Goal: Information Seeking & Learning: Understand process/instructions

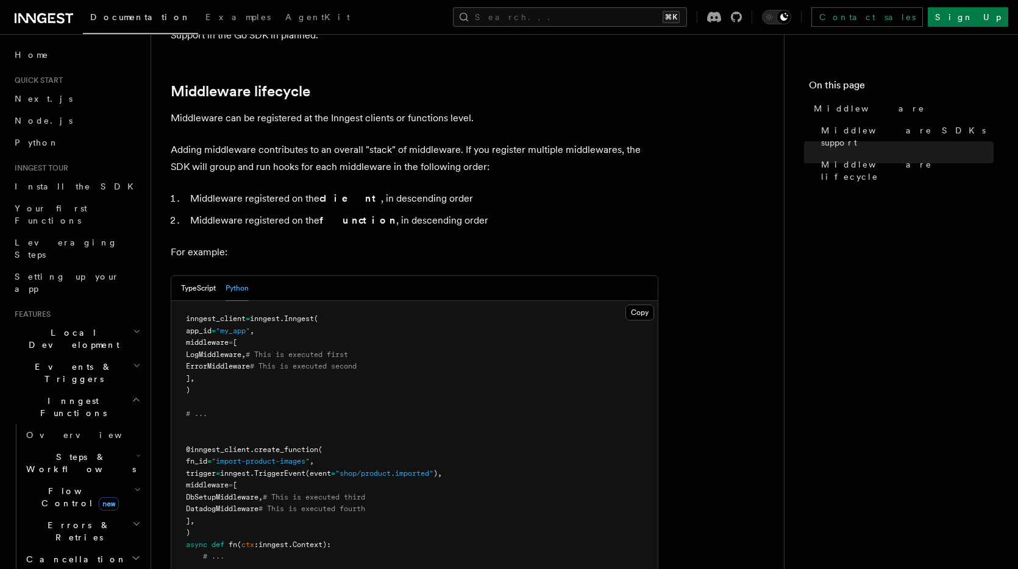
scroll to position [472, 0]
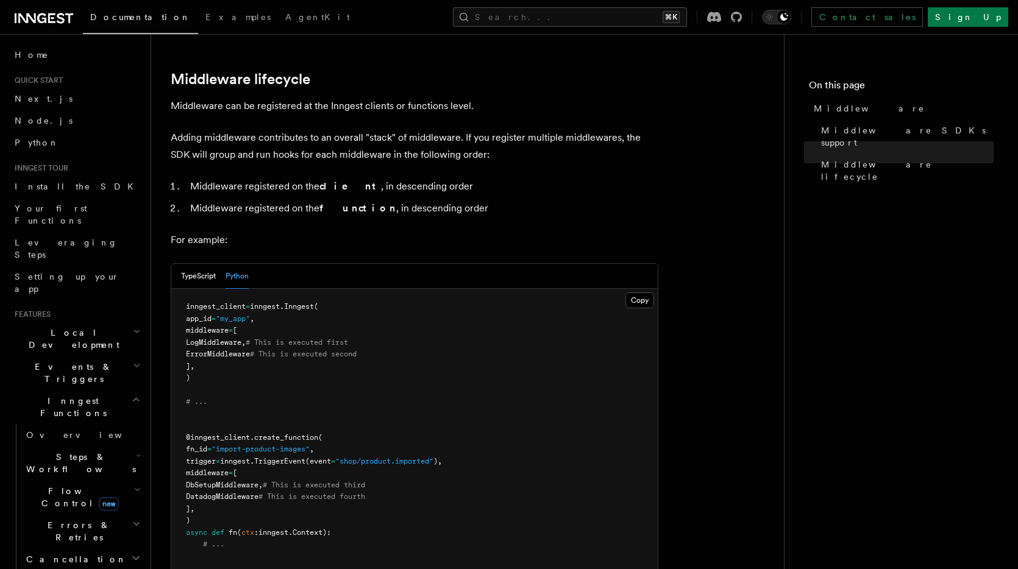
click at [275, 311] on pre "inngest_client = inngest . Inngest ( app_id = "my_app" , middleware = [ LogMidd…" at bounding box center [414, 432] width 486 height 286
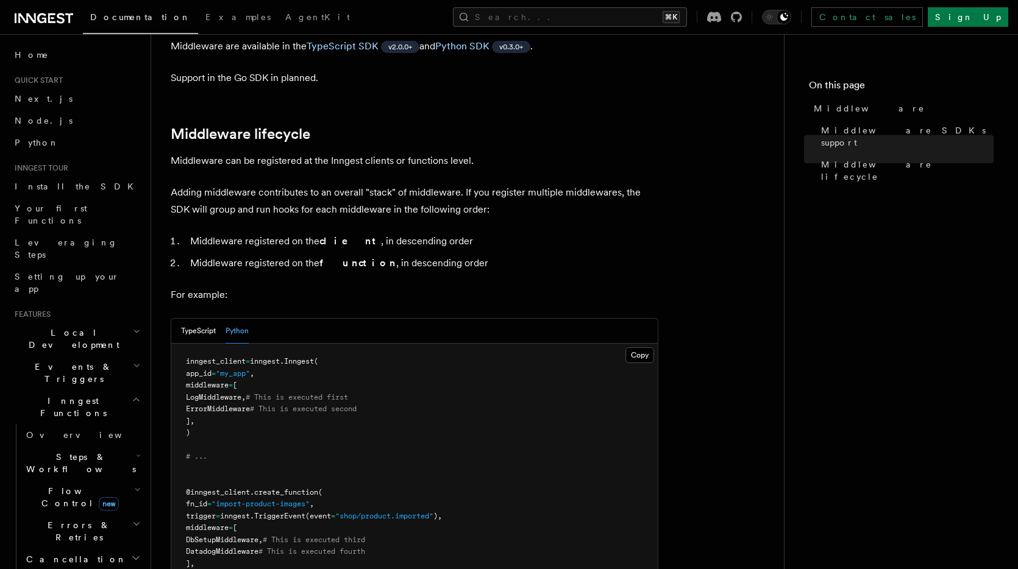
scroll to position [413, 0]
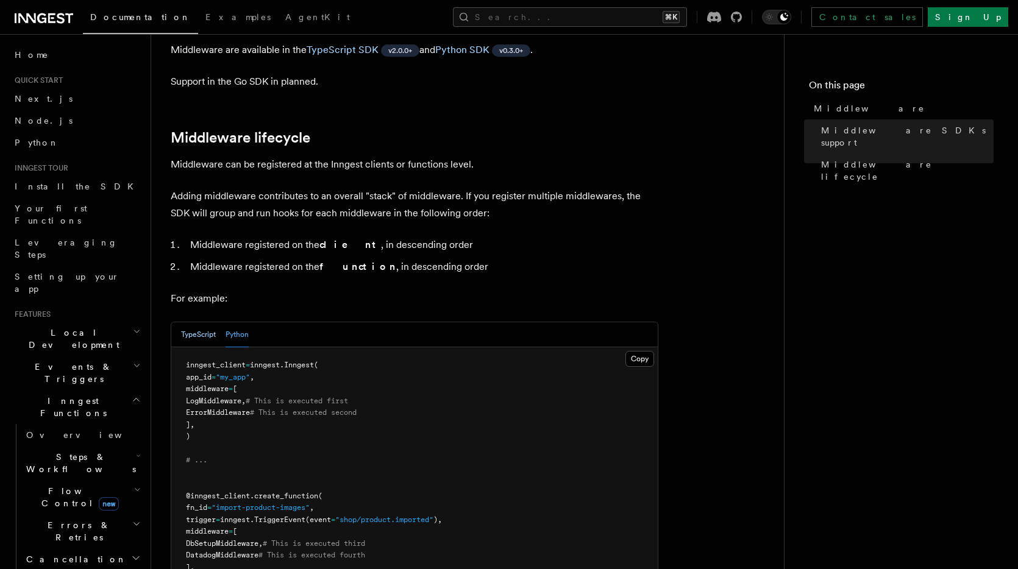
click at [208, 322] on button "TypeScript" at bounding box center [198, 334] width 35 height 25
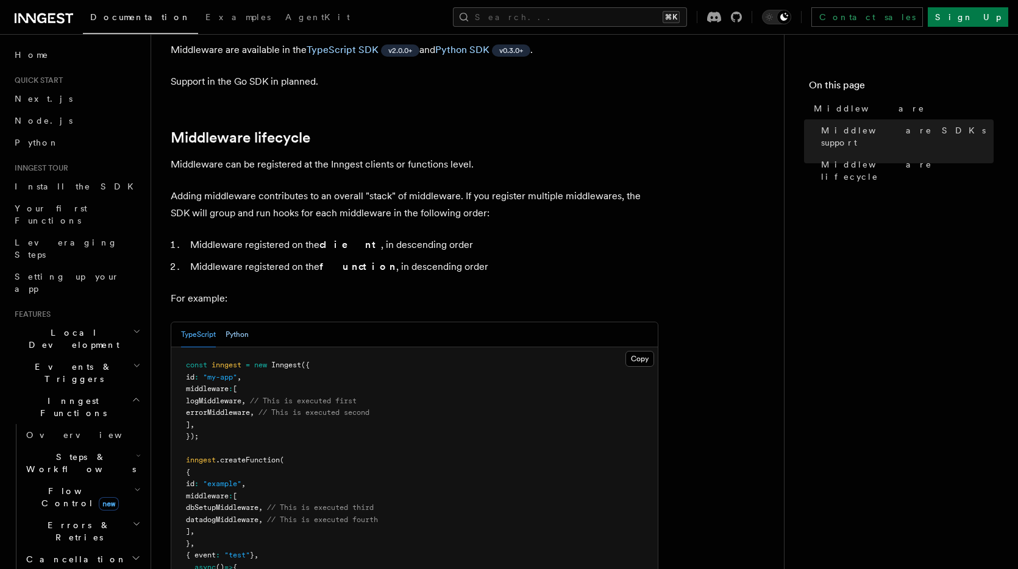
click at [235, 322] on button "Python" at bounding box center [236, 334] width 23 height 25
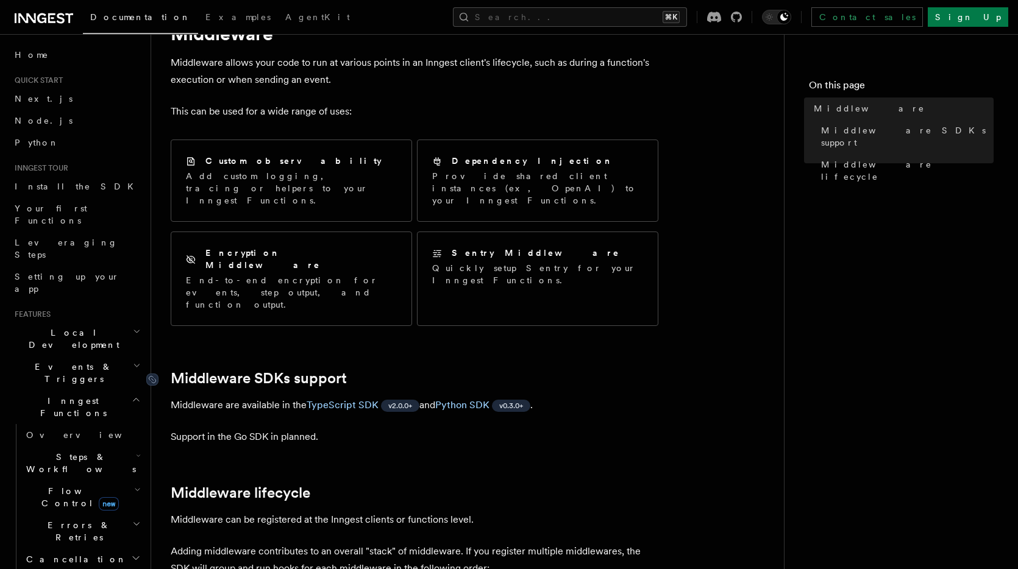
scroll to position [57, 0]
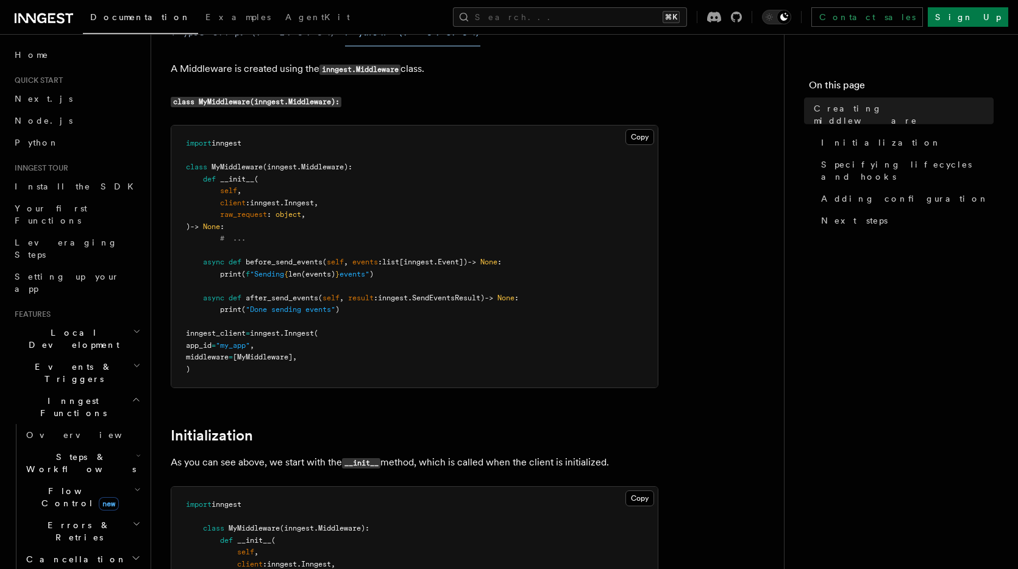
scroll to position [163, 0]
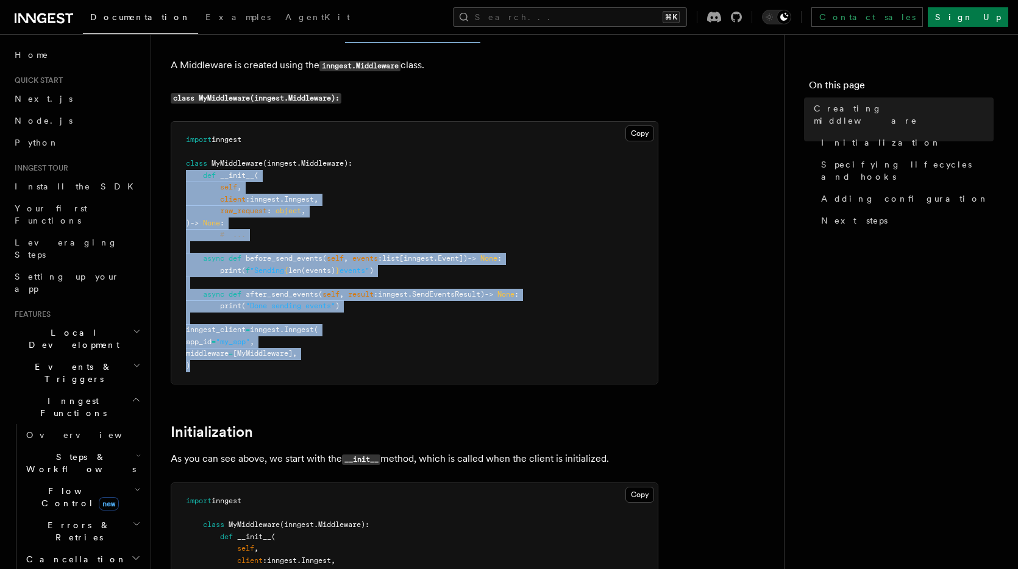
drag, startPoint x: 254, startPoint y: 371, endPoint x: 186, endPoint y: 178, distance: 204.7
click at [172, 174] on pre "import inngest class MyMiddleware ( inngest . Middleware ): def __init__ ( self…" at bounding box center [414, 253] width 486 height 262
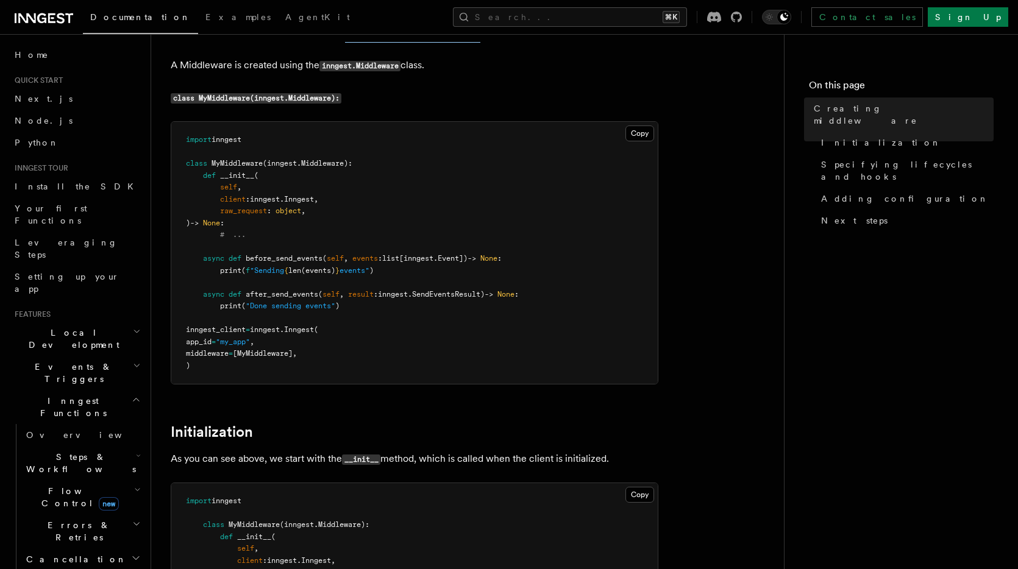
click at [189, 179] on span at bounding box center [194, 175] width 17 height 9
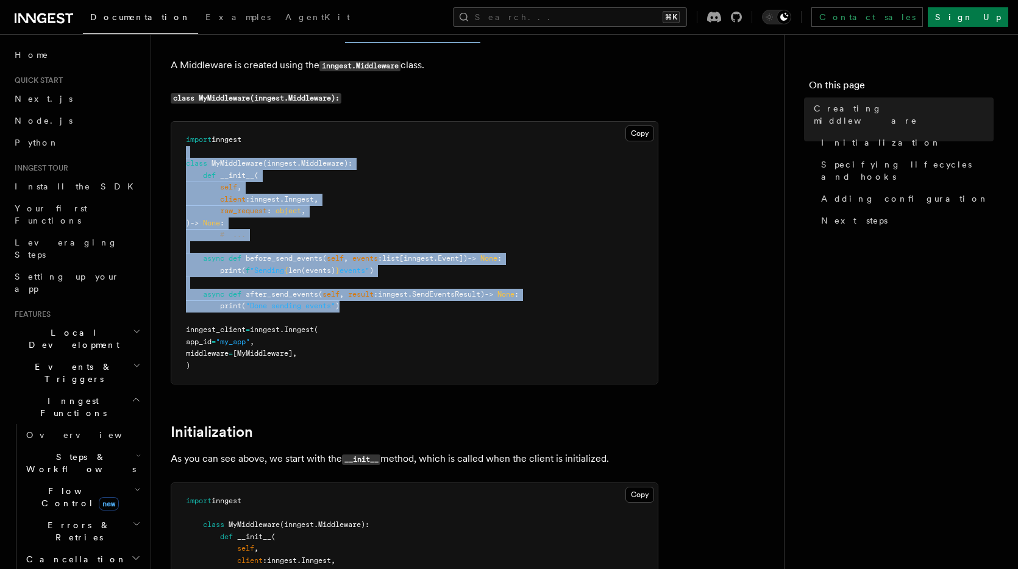
drag, startPoint x: 228, startPoint y: 156, endPoint x: 422, endPoint y: 310, distance: 247.7
click at [422, 310] on pre "import inngest class MyMiddleware ( inngest . Middleware ): def __init__ ( self…" at bounding box center [414, 253] width 486 height 262
copy code "class MyMiddleware ( inngest . Middleware ): def __init__ ( self , client : inn…"
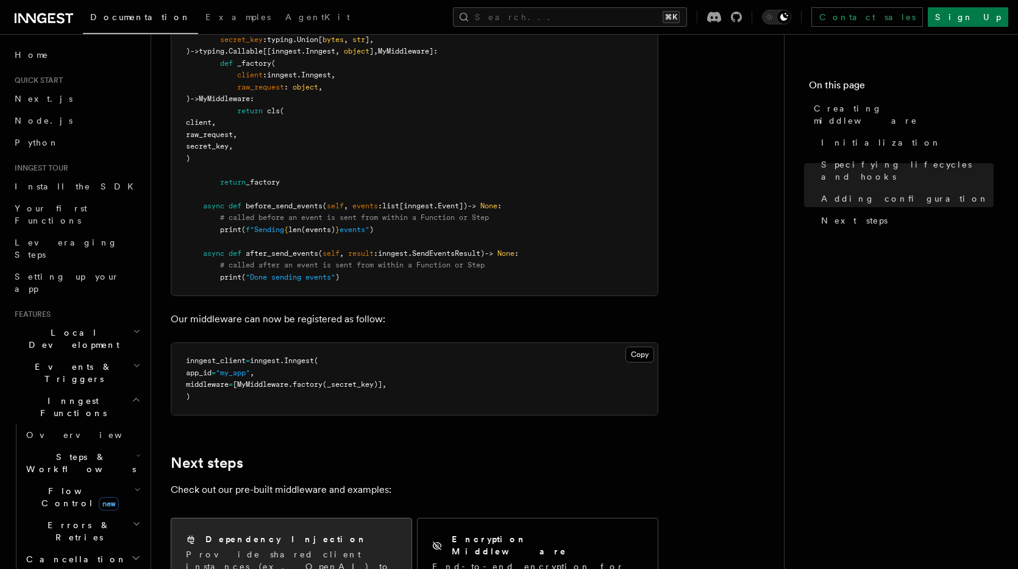
scroll to position [2207, 0]
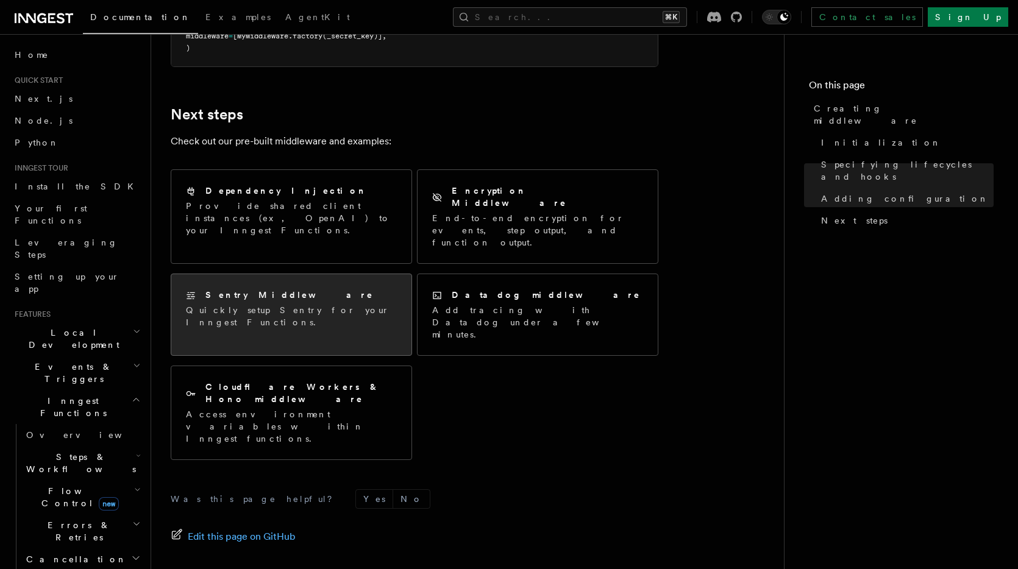
click at [374, 274] on div "Sentry Middleware Quickly setup Sentry for your Inngest Functions." at bounding box center [291, 308] width 240 height 69
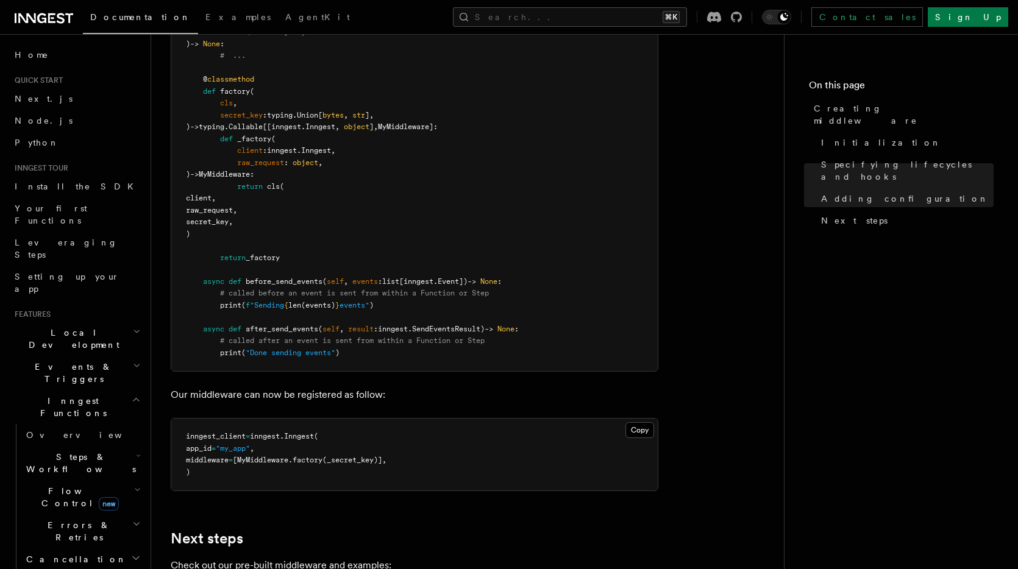
click at [310, 248] on pre "import inngest class MyMiddleware ( inngest . Middleware ): def __init__ ( self…" at bounding box center [414, 157] width 486 height 428
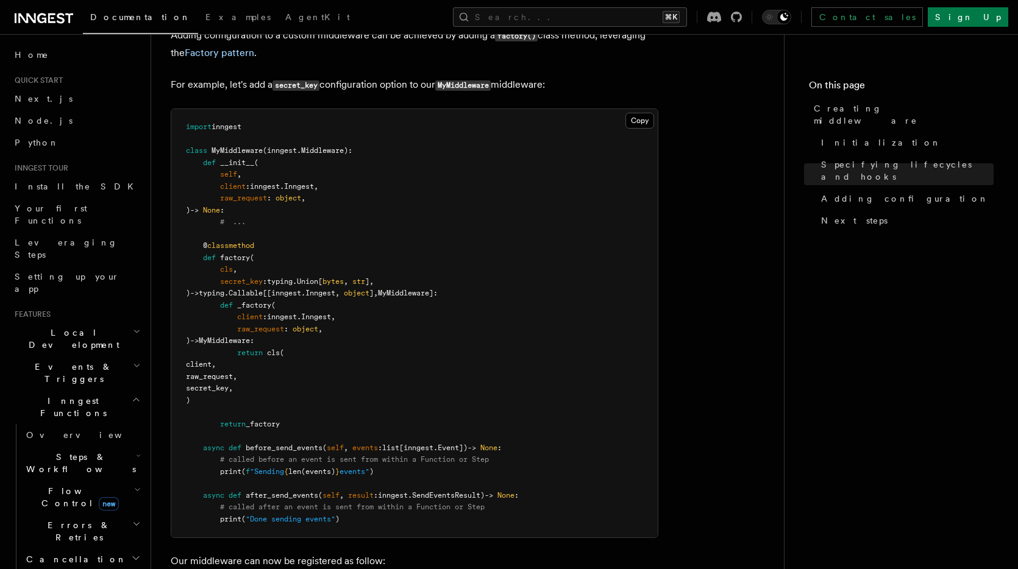
scroll to position [1691, 0]
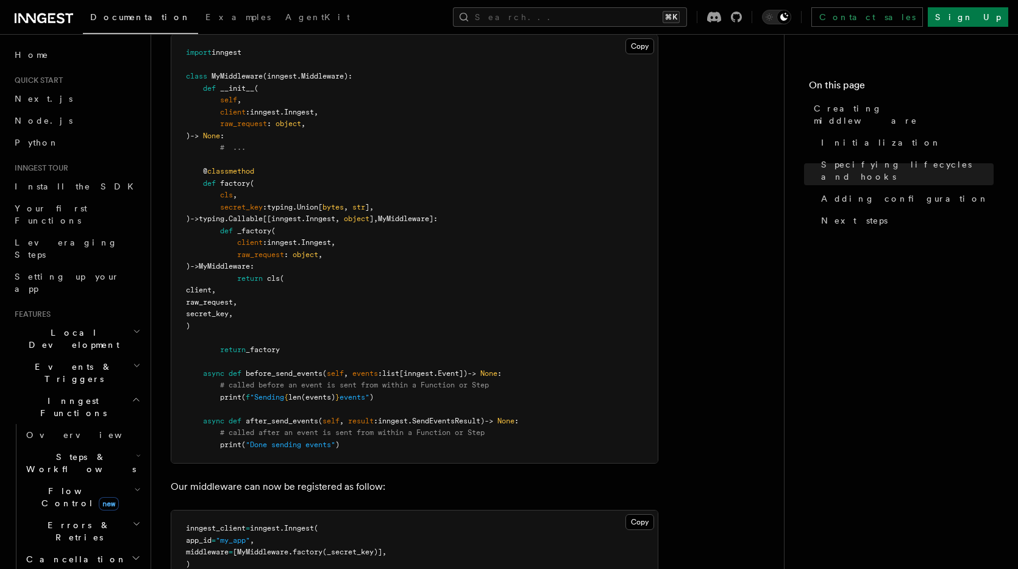
click at [406, 346] on pre "import inngest class MyMiddleware ( inngest . Middleware ): def __init__ ( self…" at bounding box center [414, 249] width 486 height 428
click at [254, 194] on pre "import inngest class MyMiddleware ( inngest . Middleware ): def __init__ ( self…" at bounding box center [414, 249] width 486 height 428
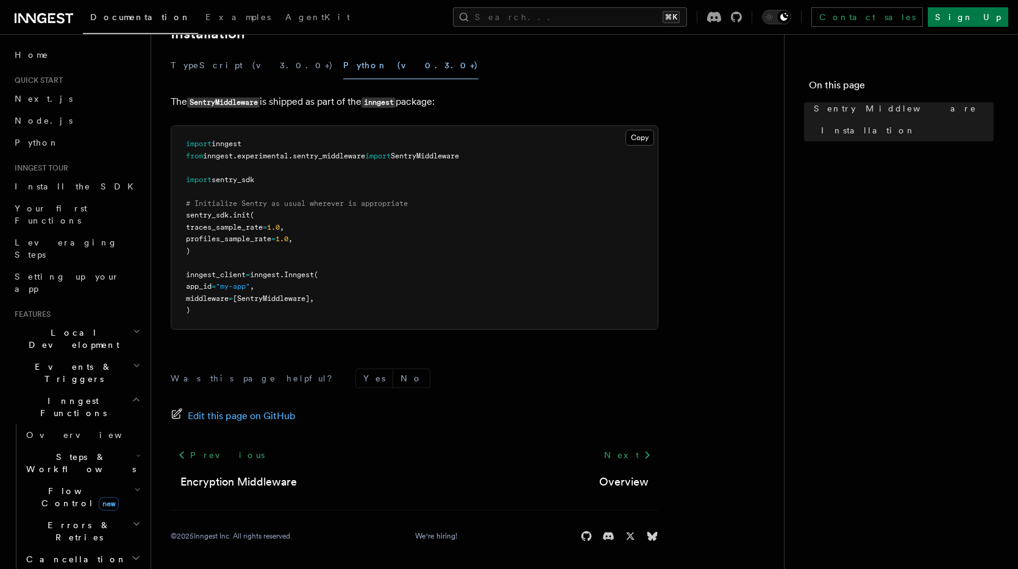
scroll to position [221, 0]
